Goal: Task Accomplishment & Management: Manage account settings

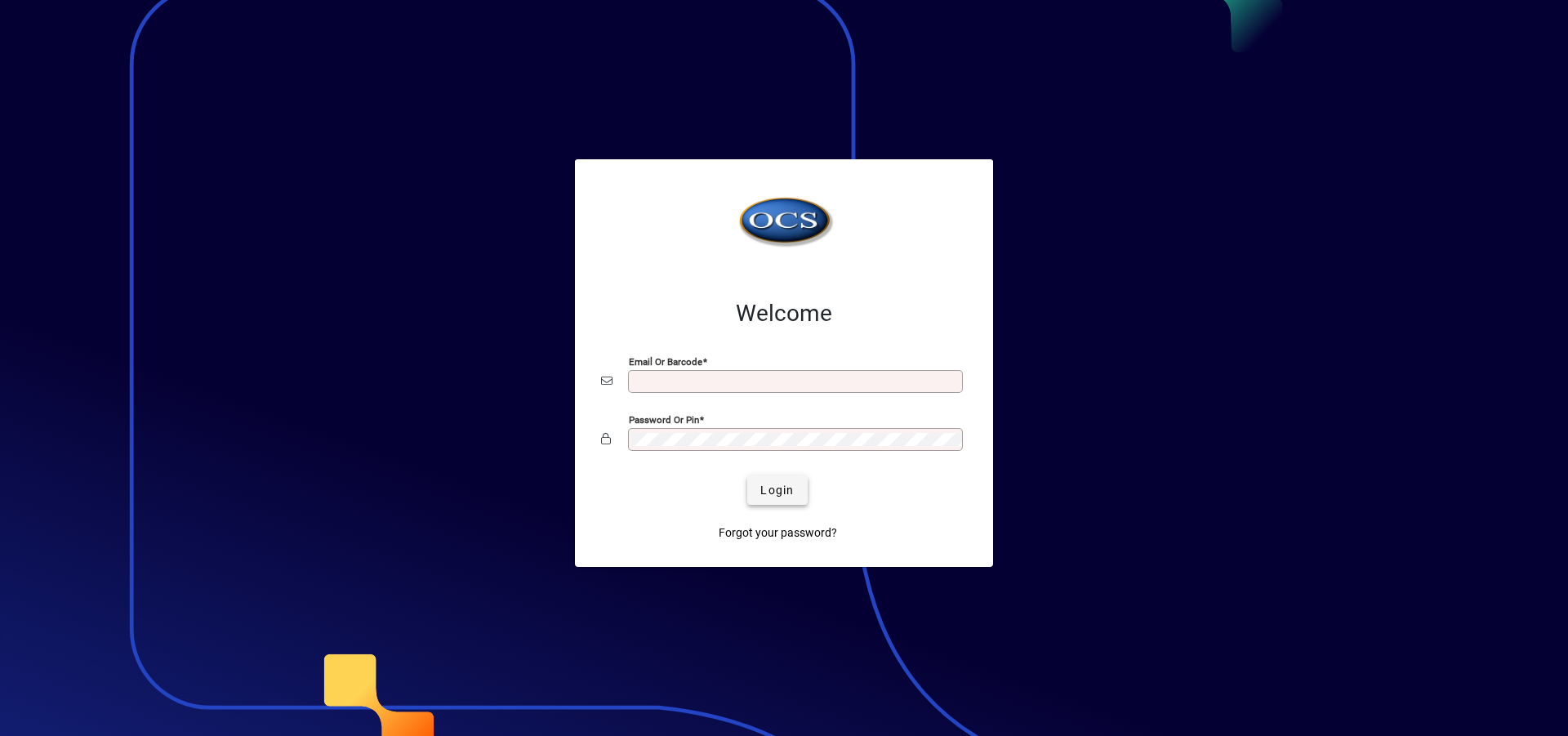
type input "**********"
click at [771, 490] on span "Login" at bounding box center [776, 491] width 33 height 17
